Goal: Information Seeking & Learning: Learn about a topic

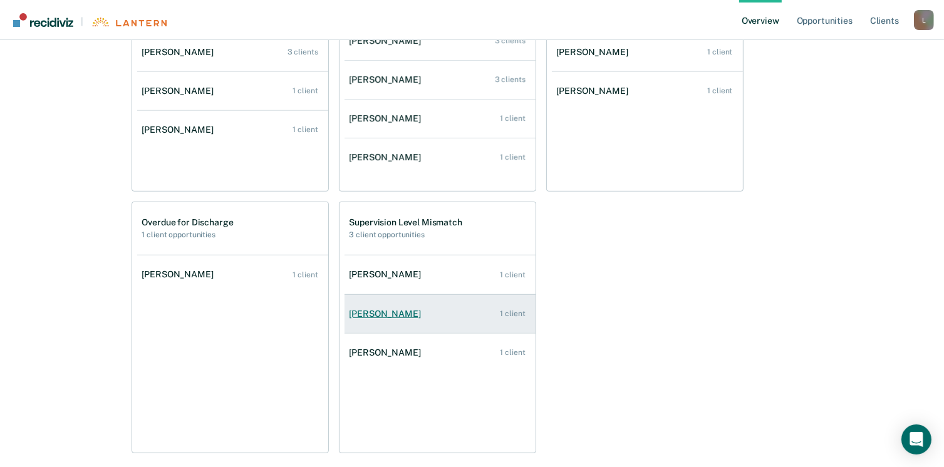
scroll to position [643, 0]
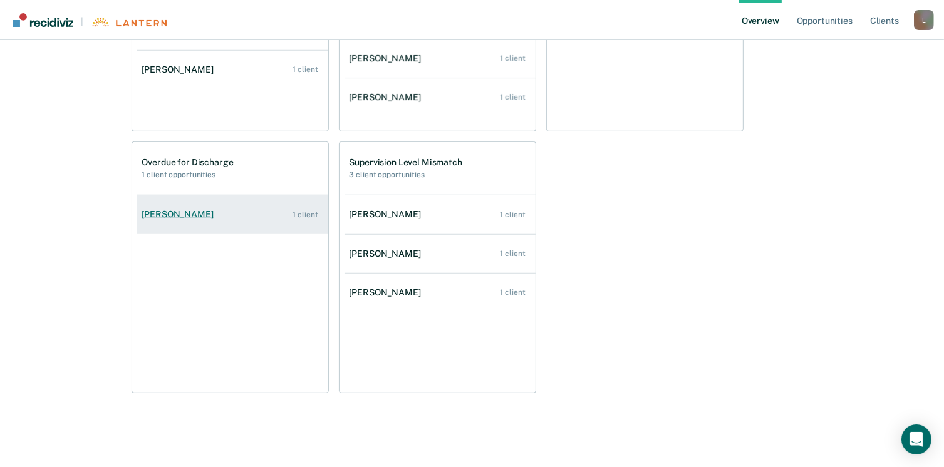
click at [291, 214] on link "[PERSON_NAME] 1 client" at bounding box center [232, 215] width 191 height 36
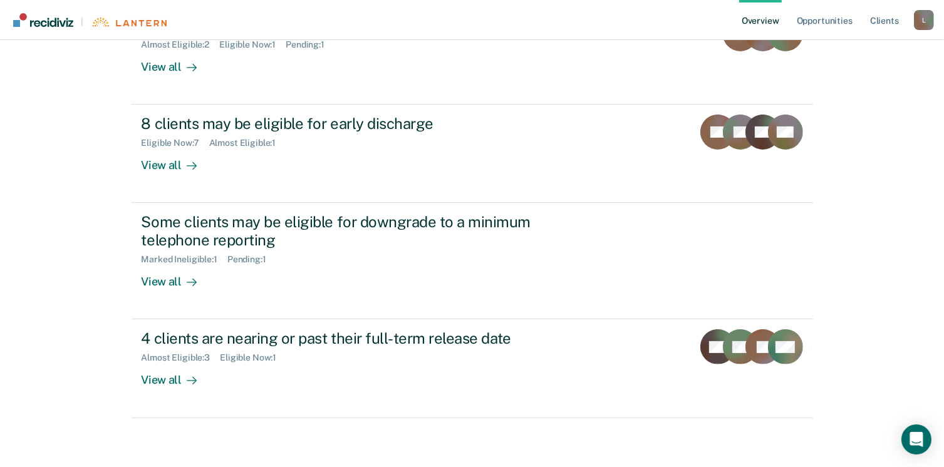
scroll to position [348, 0]
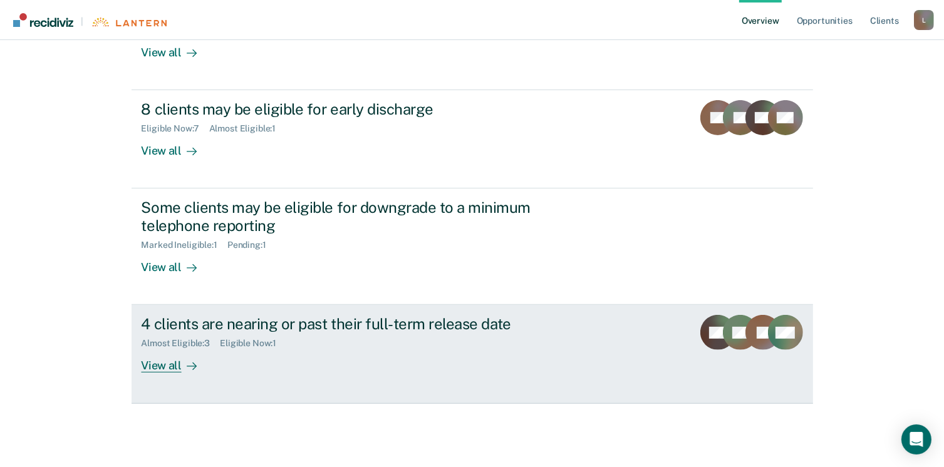
click at [171, 362] on div "View all" at bounding box center [177, 361] width 70 height 24
